Goal: Navigation & Orientation: Understand site structure

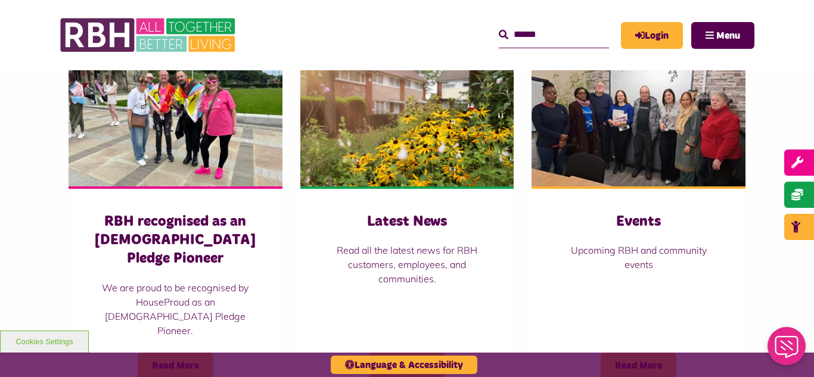
scroll to position [810, 0]
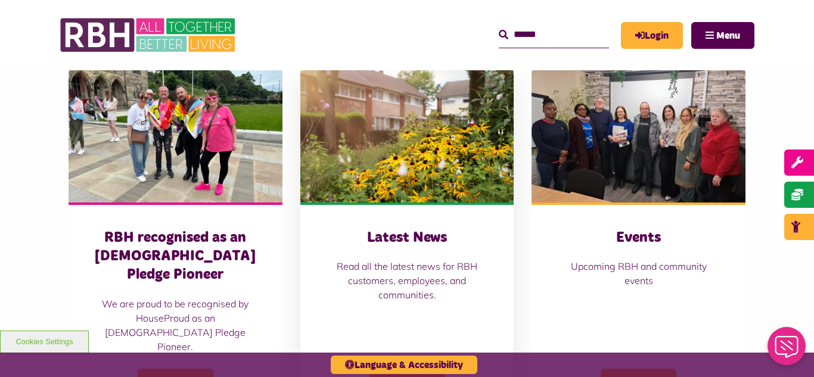
click at [446, 154] on img at bounding box center [407, 135] width 214 height 133
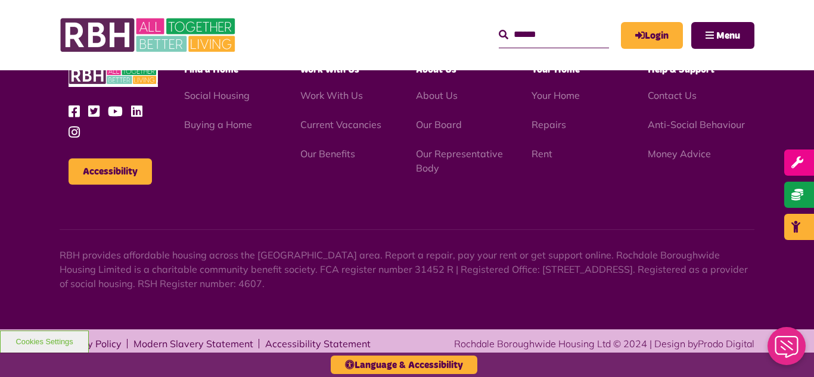
scroll to position [1695, 0]
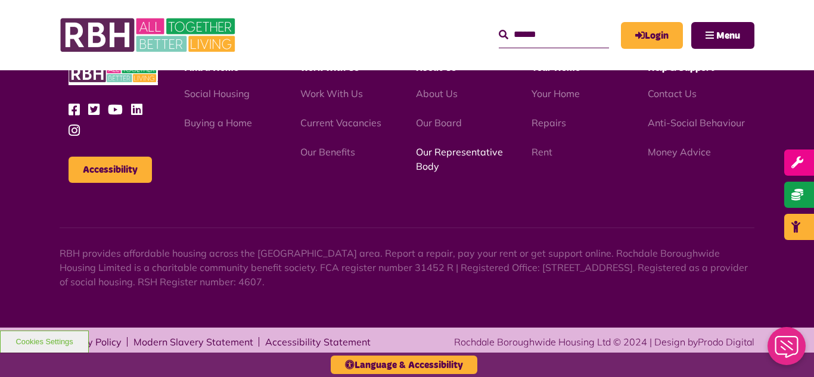
click at [442, 151] on link "Our Representative Body" at bounding box center [459, 159] width 87 height 26
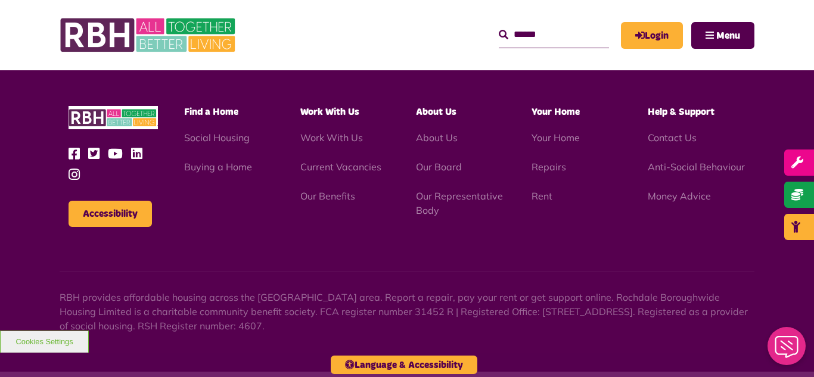
scroll to position [3460, 0]
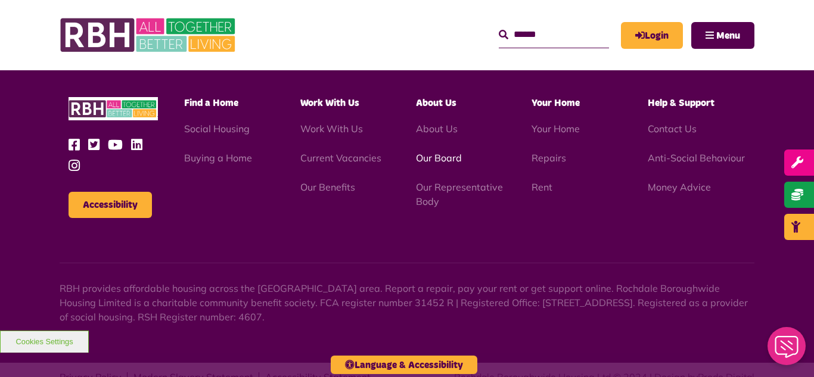
click at [430, 152] on link "Our Board" at bounding box center [439, 158] width 46 height 12
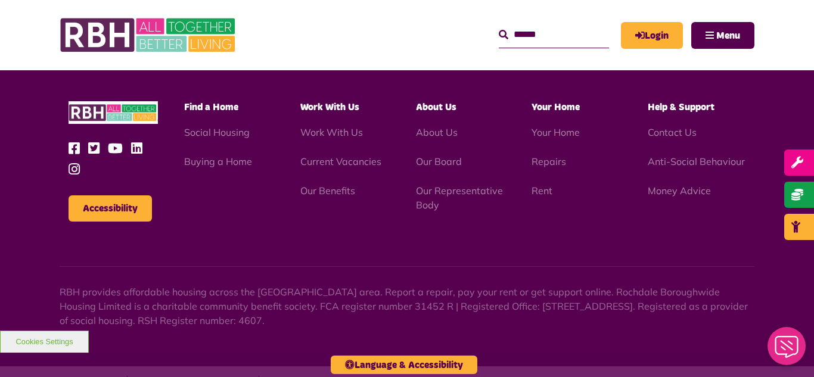
scroll to position [3130, 0]
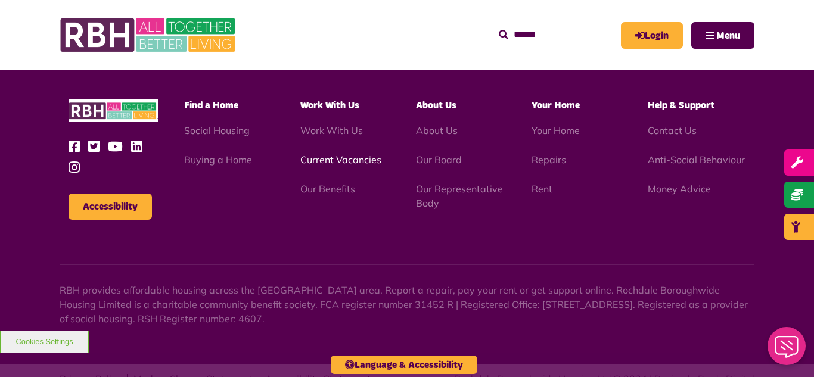
click at [333, 154] on link "Current Vacancies" at bounding box center [340, 160] width 81 height 12
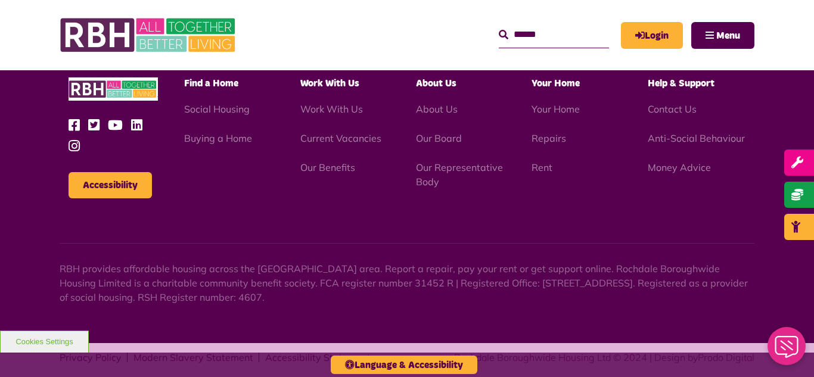
scroll to position [1400, 0]
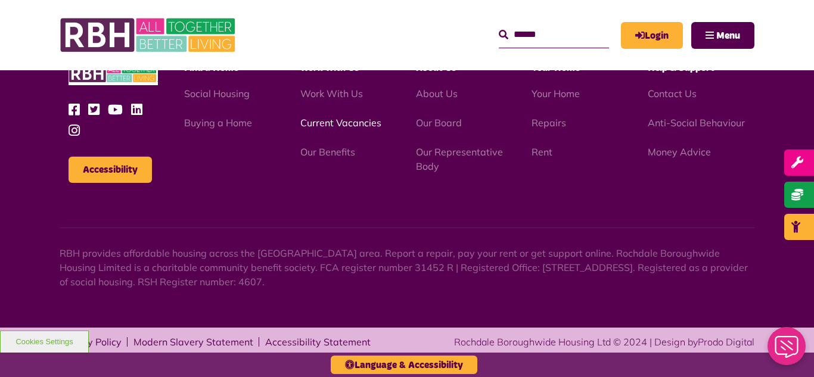
click at [315, 123] on link "Current Vacancies" at bounding box center [340, 123] width 81 height 12
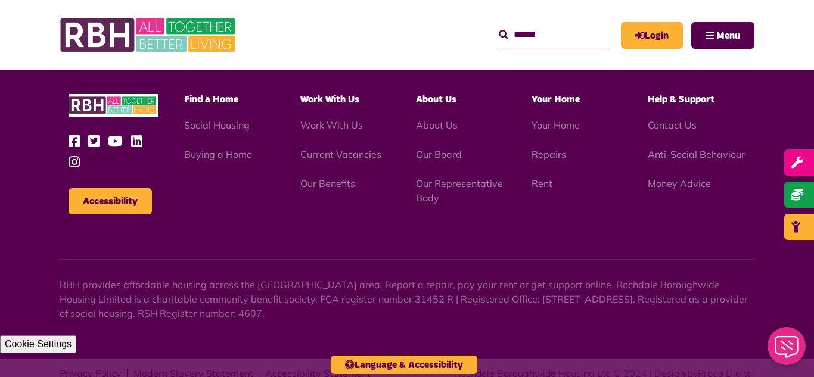
scroll to position [1400, 0]
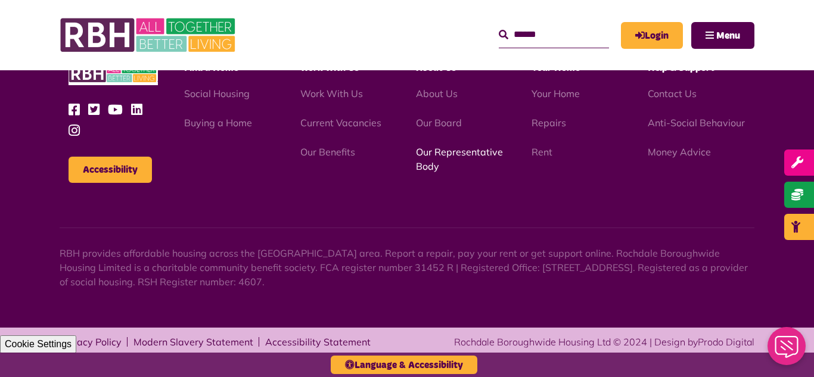
click at [443, 152] on link "Our Representative Body" at bounding box center [459, 159] width 87 height 26
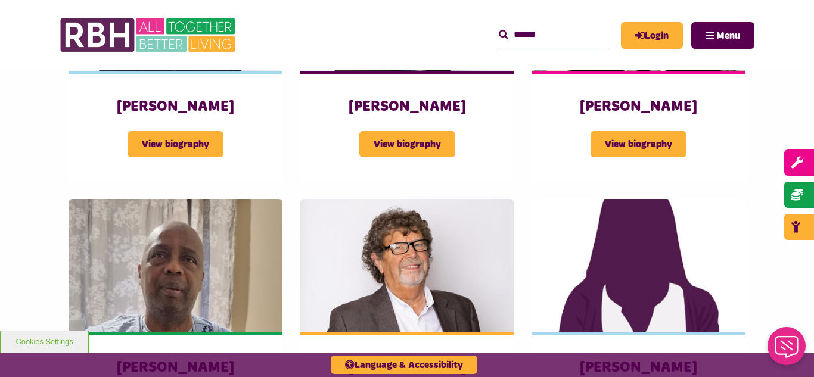
scroll to position [1359, 0]
